Goal: Book appointment/travel/reservation

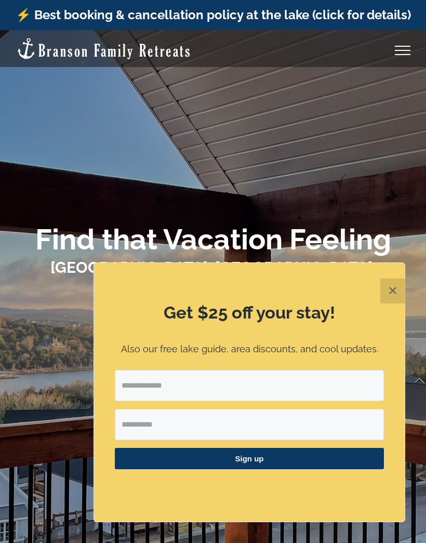
click at [399, 292] on button "✕" at bounding box center [392, 290] width 25 height 25
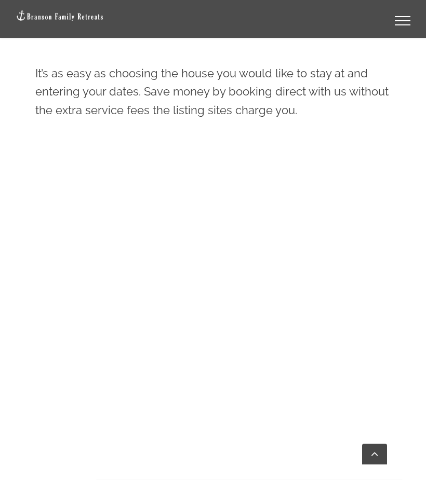
scroll to position [658, 0]
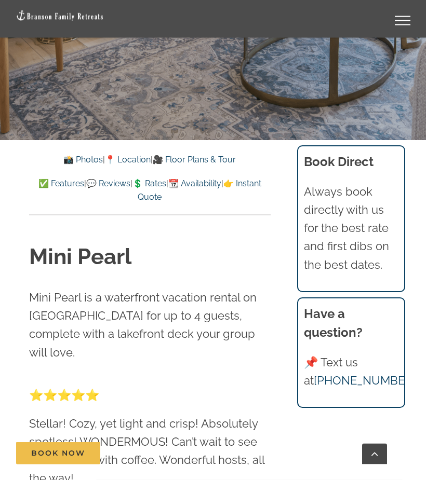
scroll to position [368, 0]
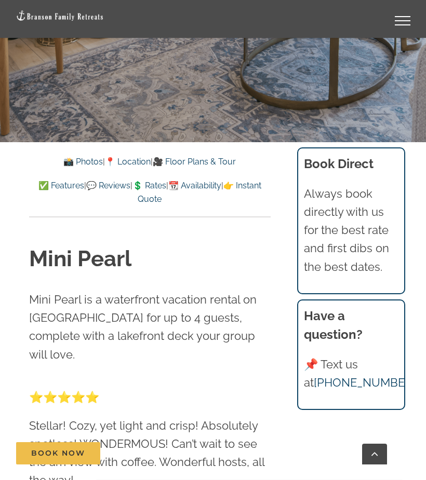
click at [80, 158] on link "📸 Photos" at bounding box center [82, 162] width 39 height 10
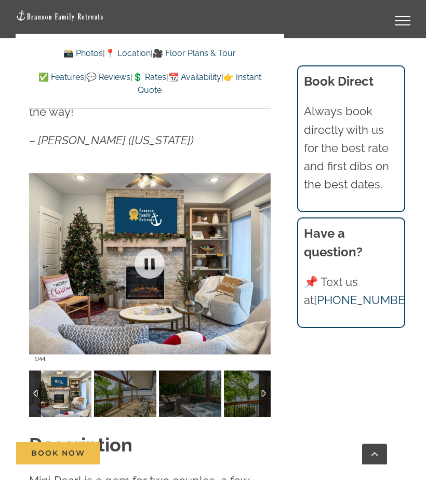
click at [247, 263] on div at bounding box center [249, 264] width 32 height 64
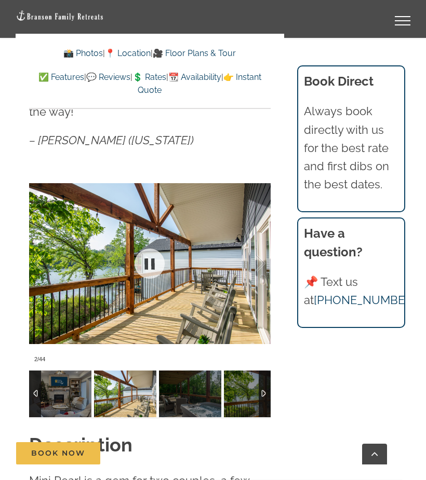
click at [153, 246] on link at bounding box center [150, 264] width 42 height 42
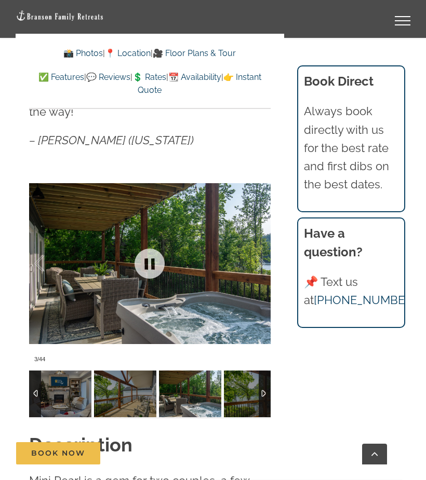
click at [248, 279] on div at bounding box center [149, 264] width 241 height 208
click at [254, 281] on div at bounding box center [149, 264] width 241 height 208
click at [269, 304] on div at bounding box center [149, 264] width 241 height 208
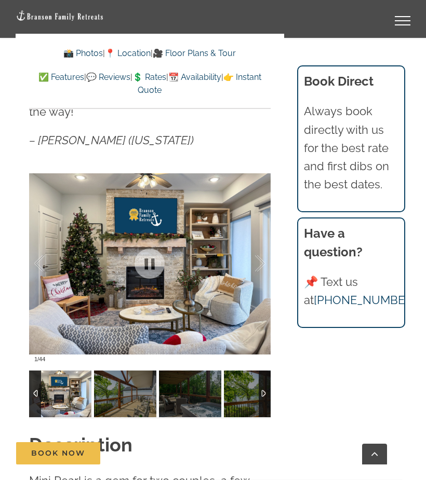
click at [270, 371] on div at bounding box center [265, 394] width 12 height 47
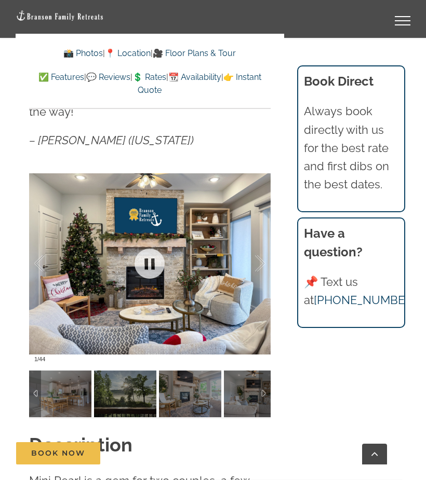
click at [248, 302] on div at bounding box center [149, 264] width 241 height 208
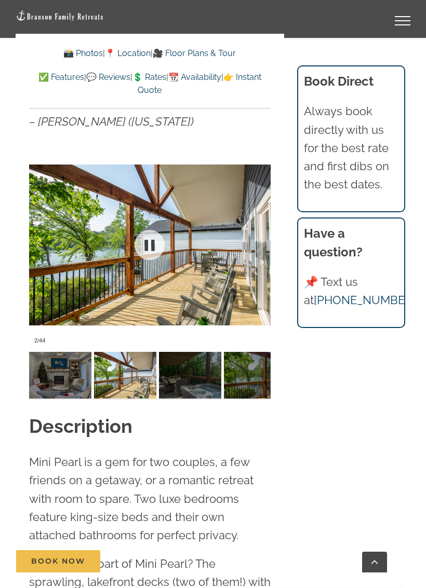
scroll to position [755, 0]
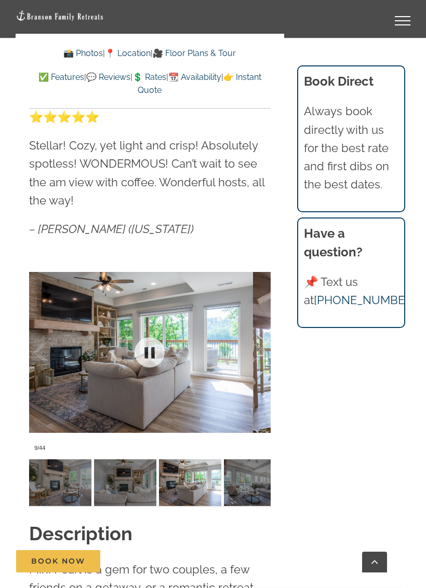
click at [224, 374] on div at bounding box center [149, 353] width 241 height 208
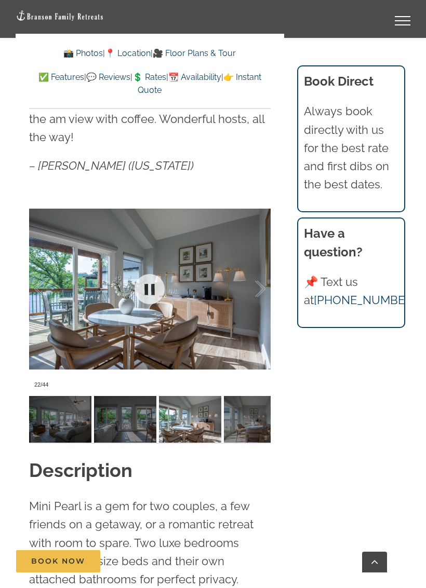
scroll to position [823, 0]
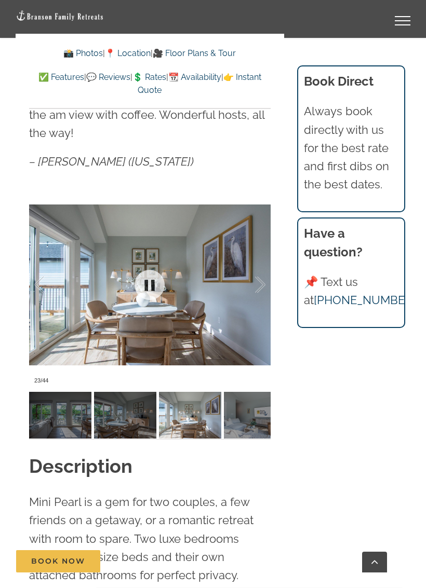
click at [227, 318] on div at bounding box center [149, 285] width 241 height 208
click at [223, 316] on div at bounding box center [149, 285] width 241 height 208
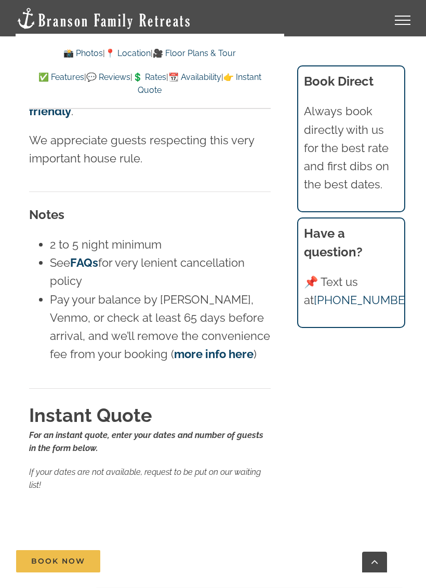
scroll to position [7476, 0]
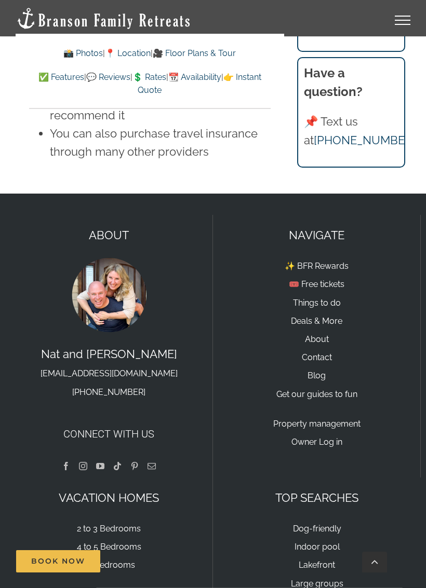
scroll to position [8458, 0]
